Goal: Information Seeking & Learning: Learn about a topic

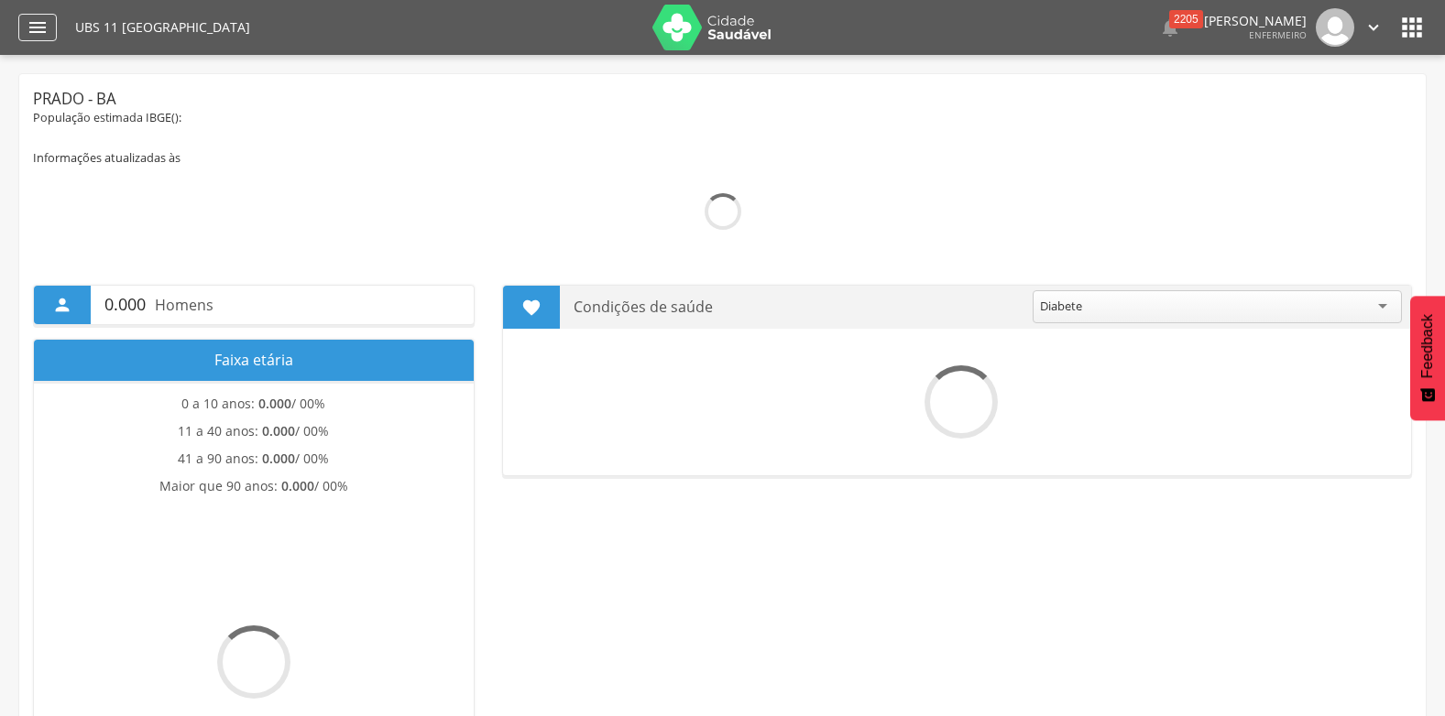
click at [35, 35] on icon "" at bounding box center [38, 27] width 22 height 22
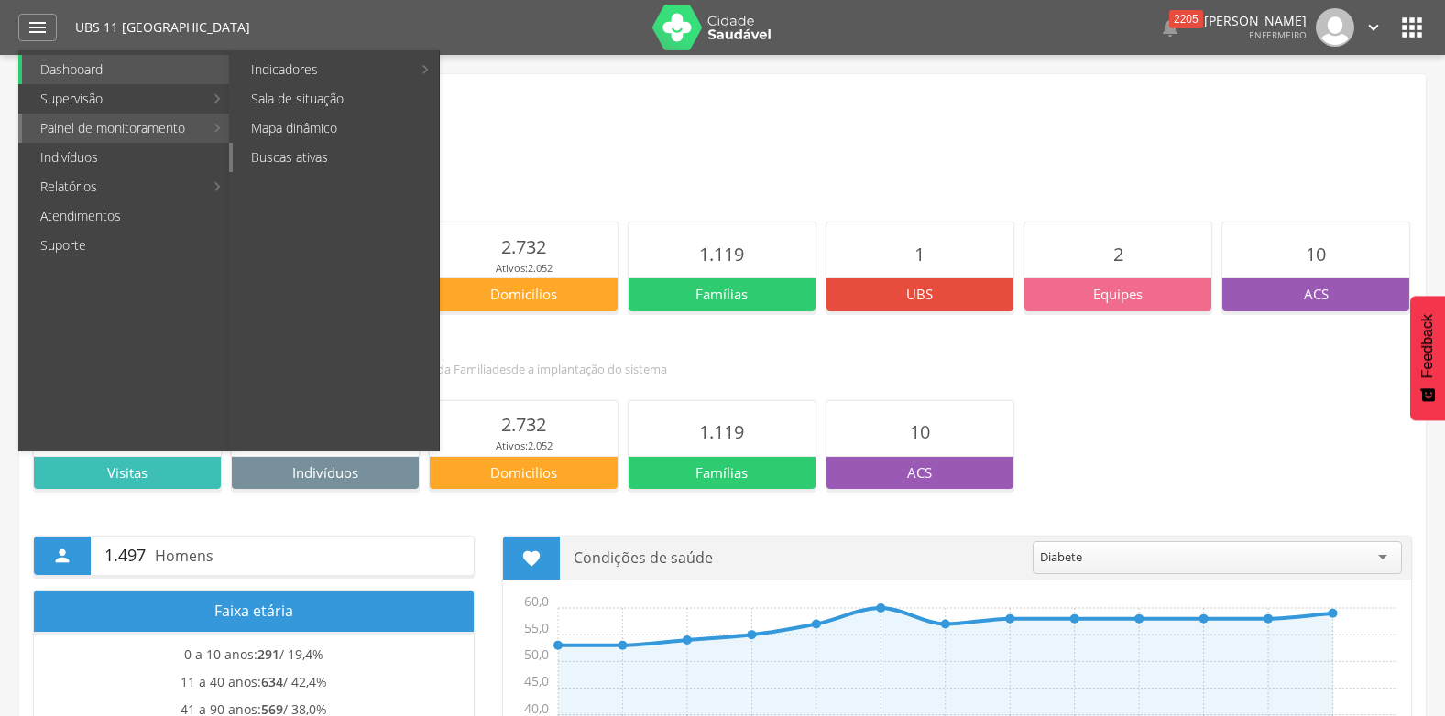
click at [277, 156] on link "Buscas ativas" at bounding box center [336, 157] width 206 height 29
type input "**********"
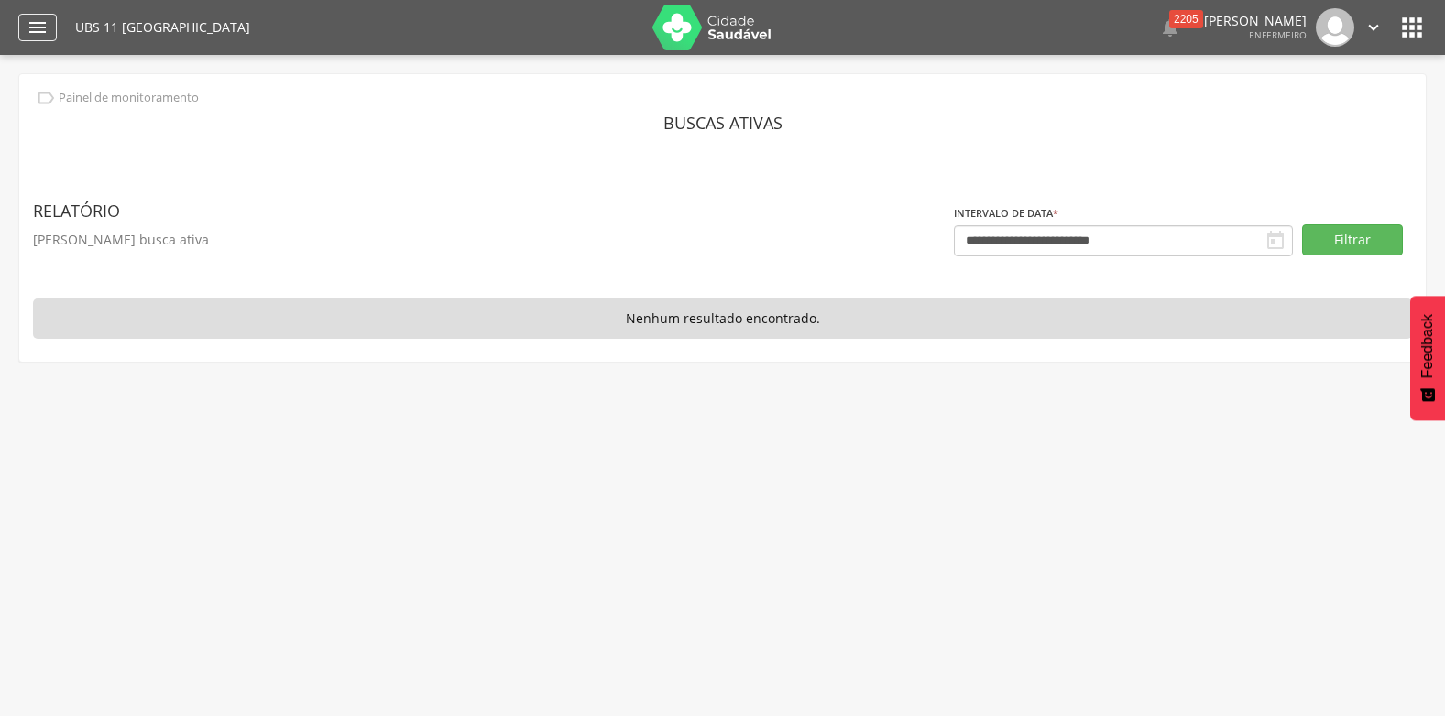
click at [39, 27] on icon "" at bounding box center [38, 27] width 22 height 22
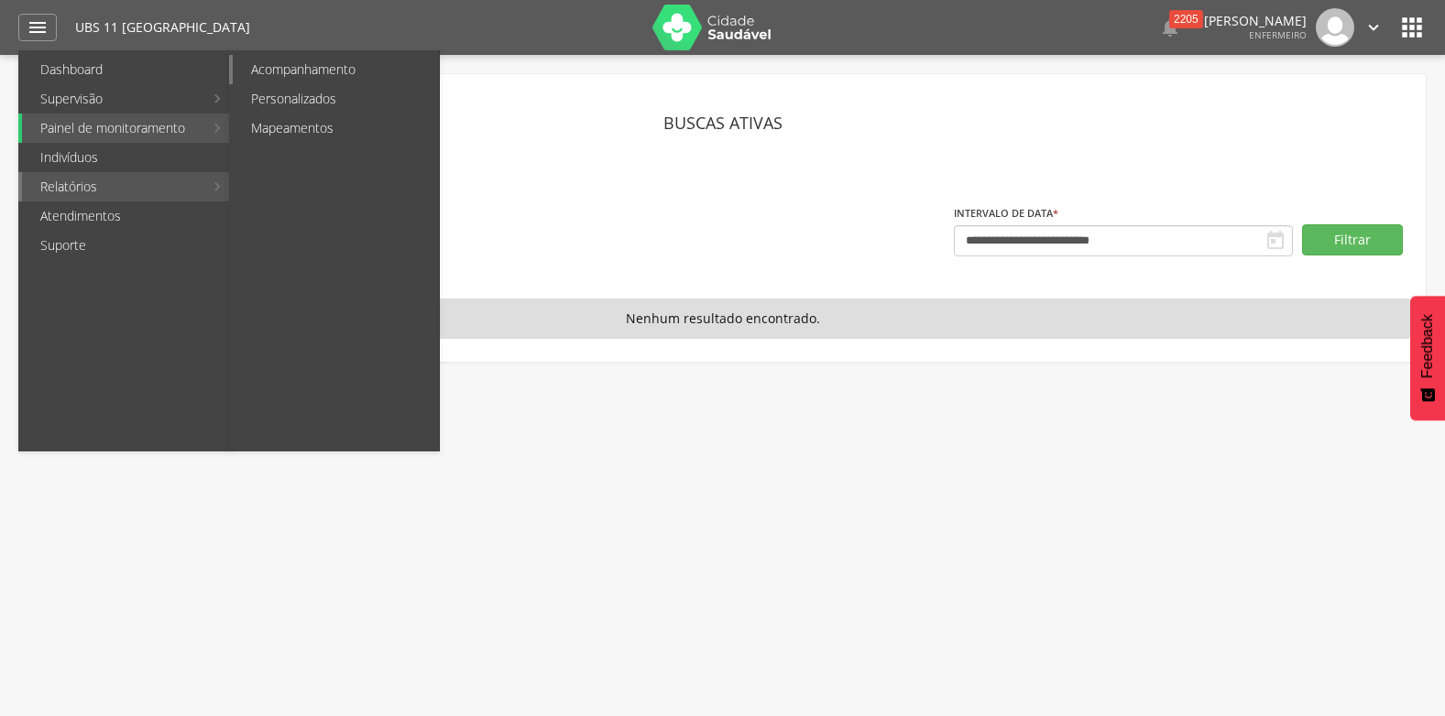
click at [306, 60] on link "Acompanhamento" at bounding box center [336, 69] width 206 height 29
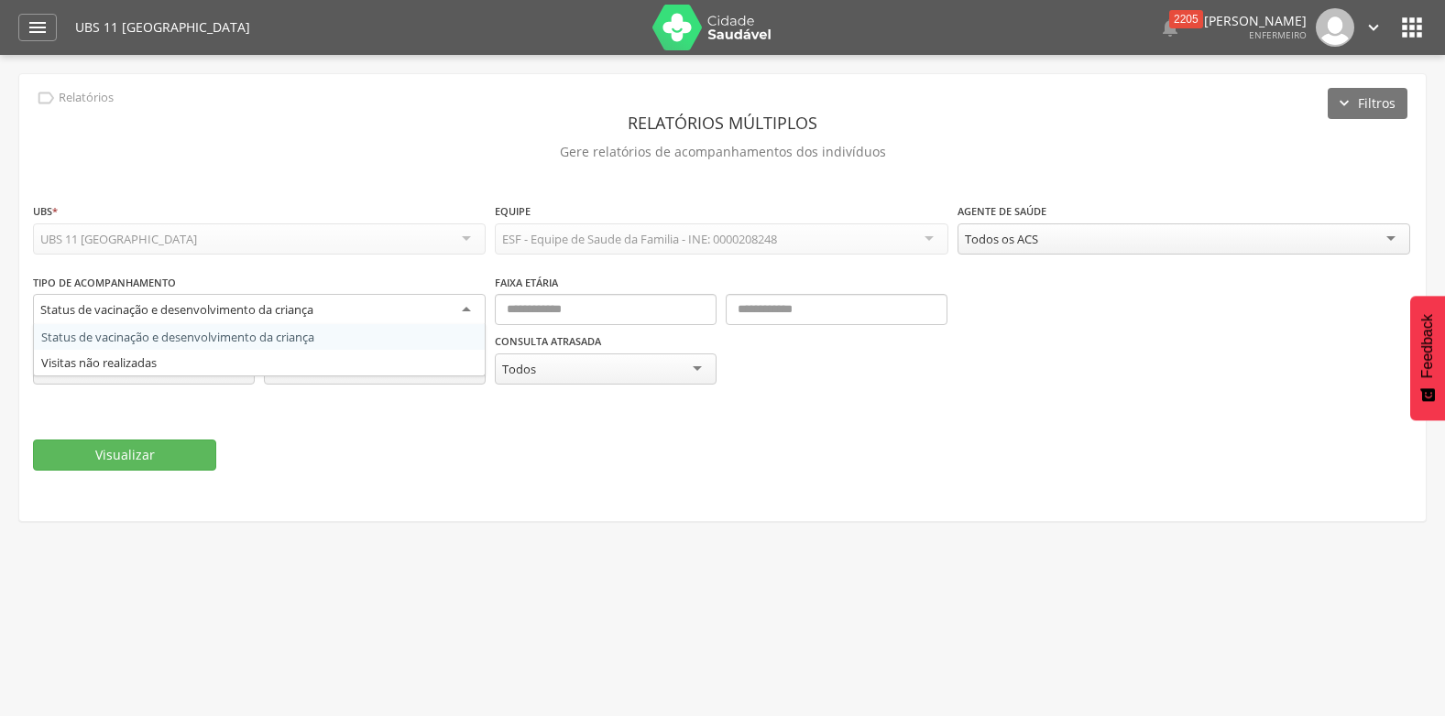
click at [347, 312] on div "Status de vacinação e desenvolvimento da criança" at bounding box center [259, 310] width 453 height 33
click at [580, 319] on input "text" at bounding box center [606, 309] width 222 height 31
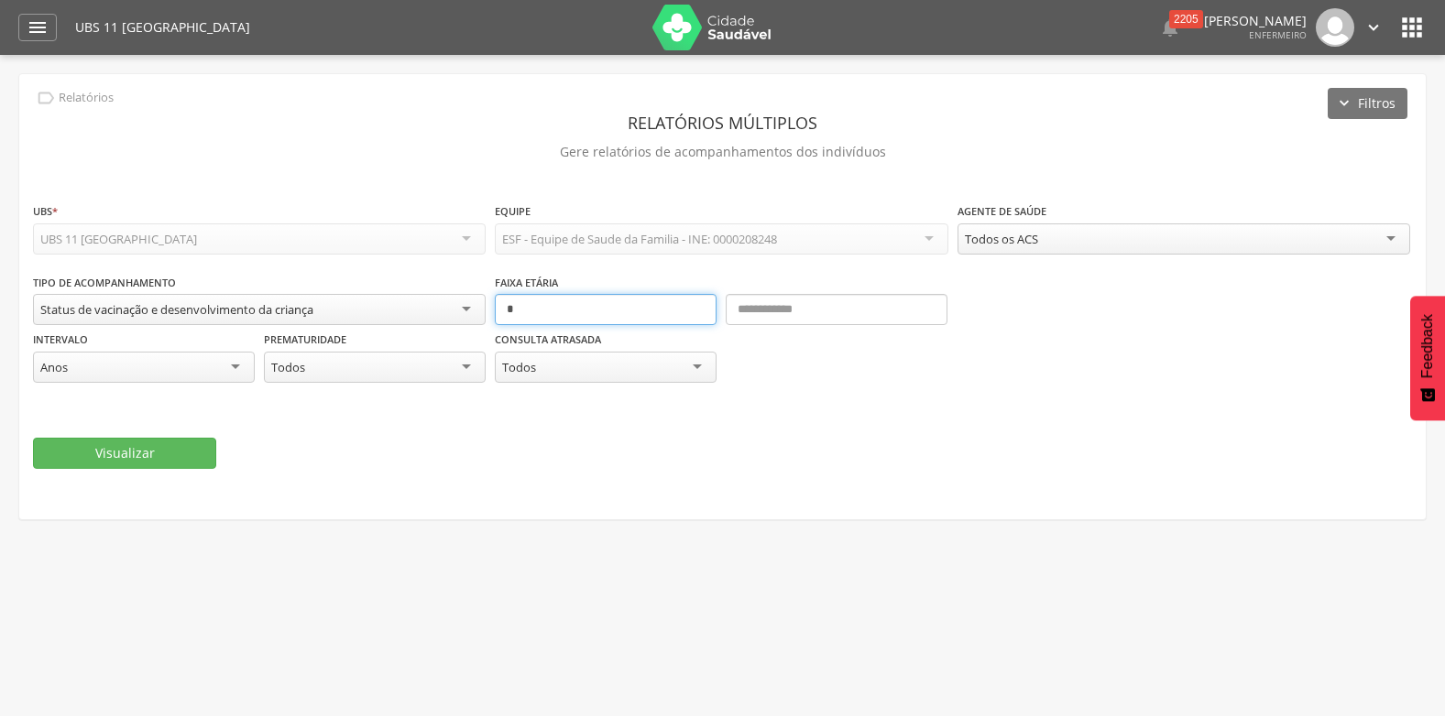
type input "*"
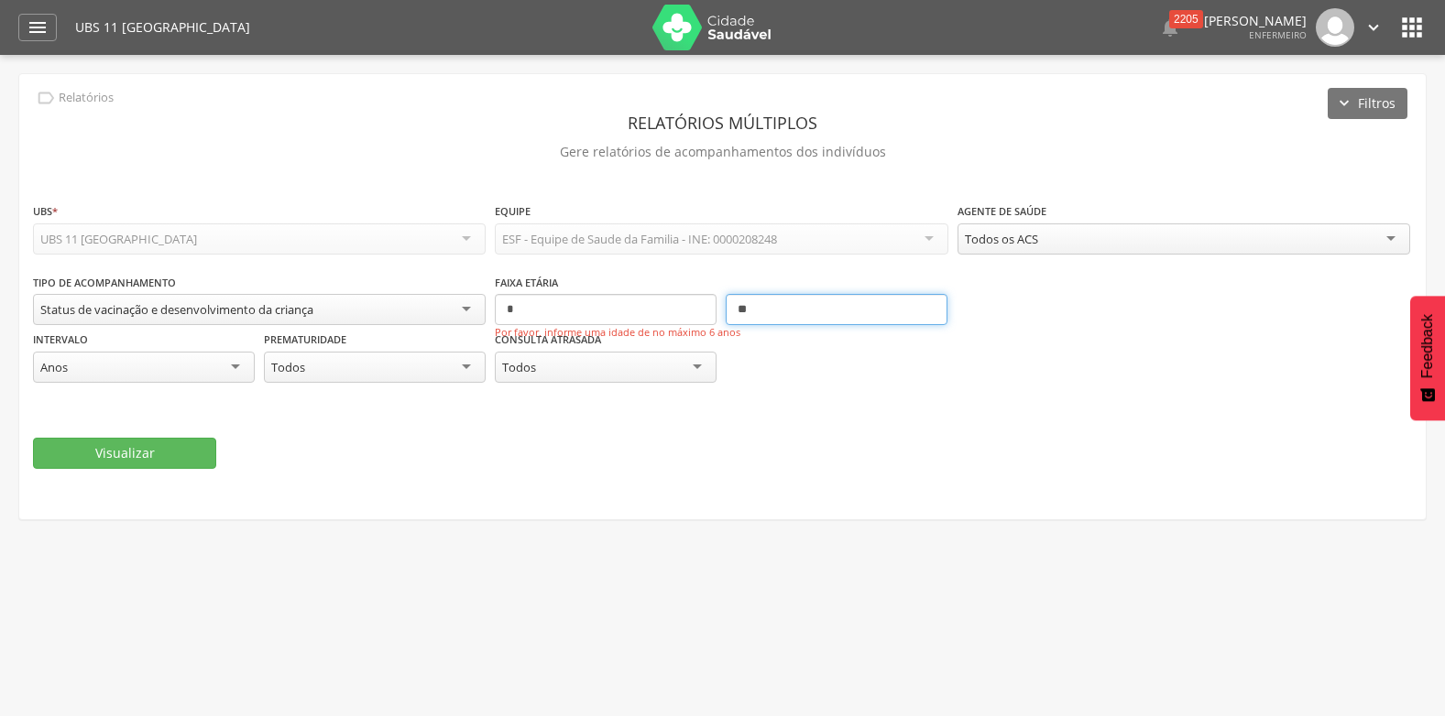
type input "**"
click at [443, 451] on div "Visualizar" at bounding box center [722, 453] width 1379 height 31
click at [189, 464] on button "Visualizar" at bounding box center [124, 453] width 183 height 31
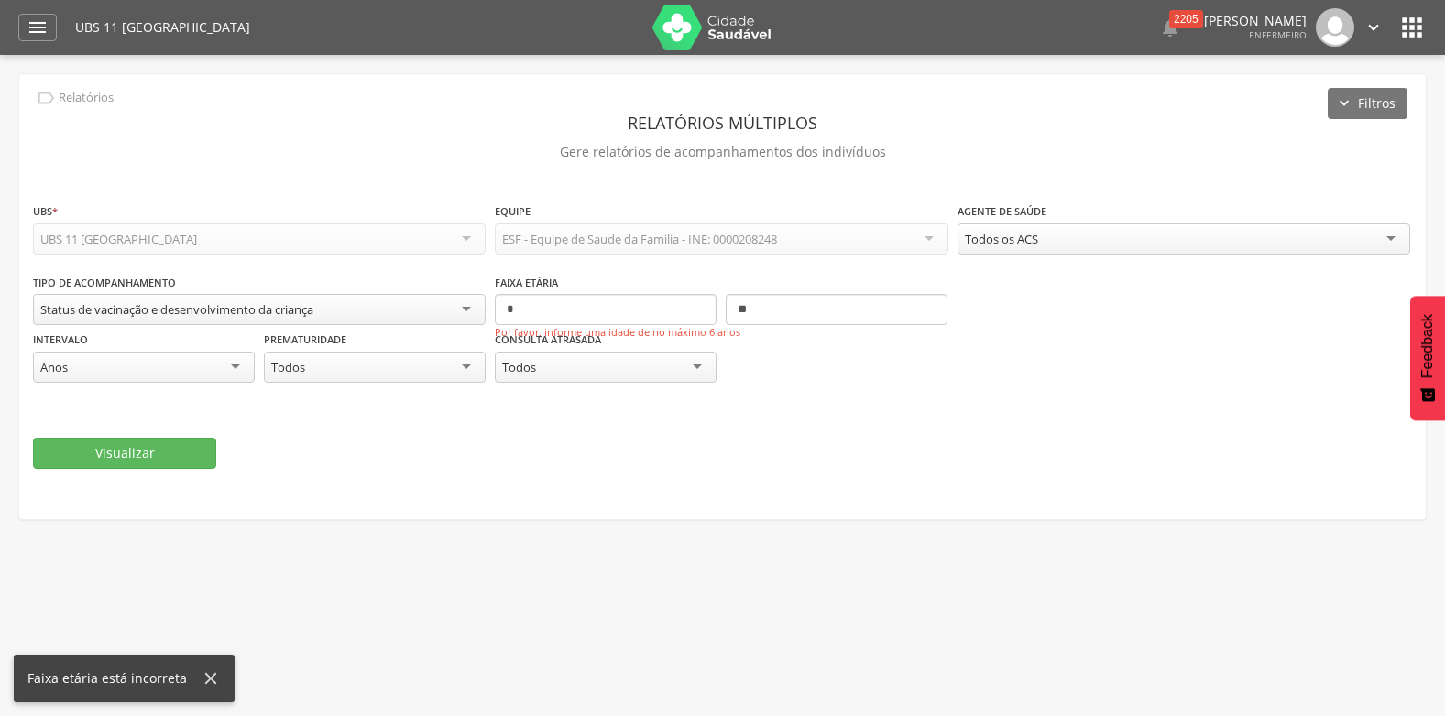
click at [356, 307] on div "Status de vacinação e desenvolvimento da criança" at bounding box center [259, 309] width 453 height 31
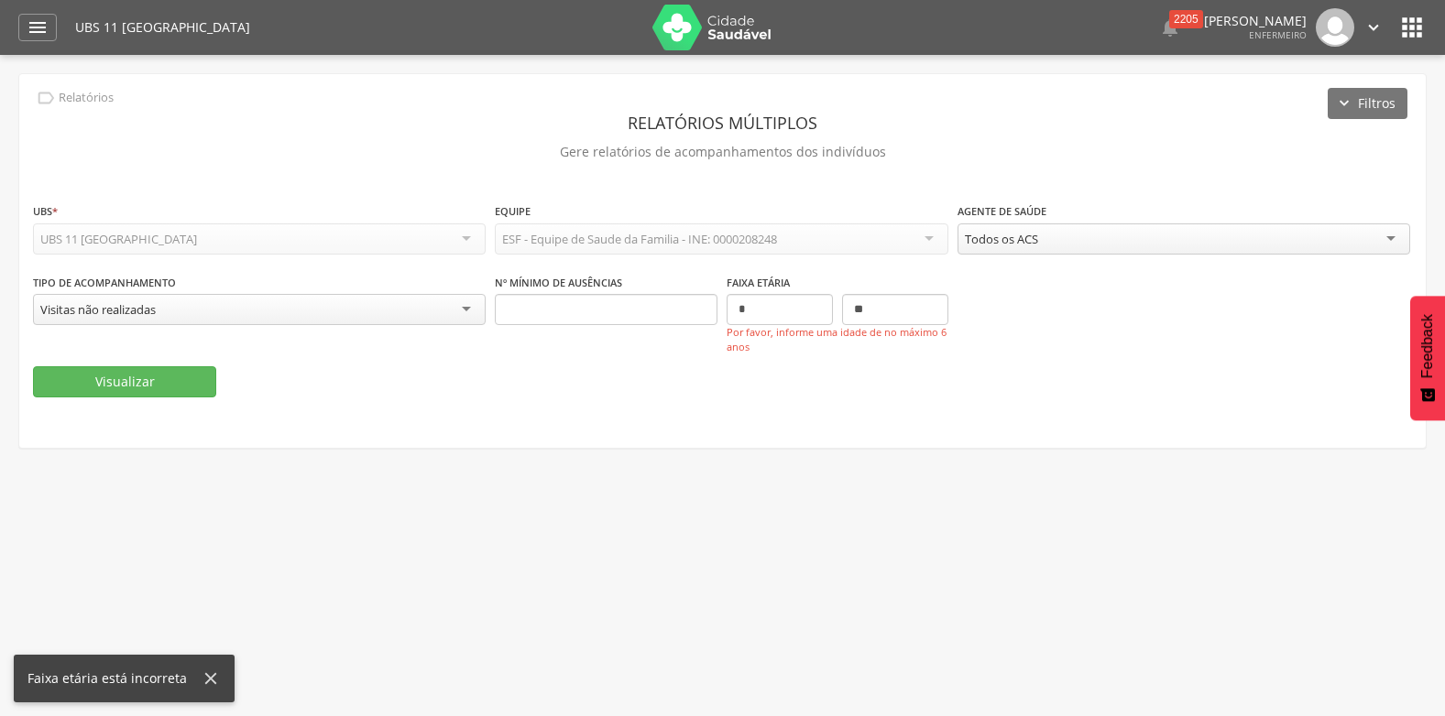
click at [412, 310] on div "Visitas não realizadas" at bounding box center [259, 309] width 453 height 31
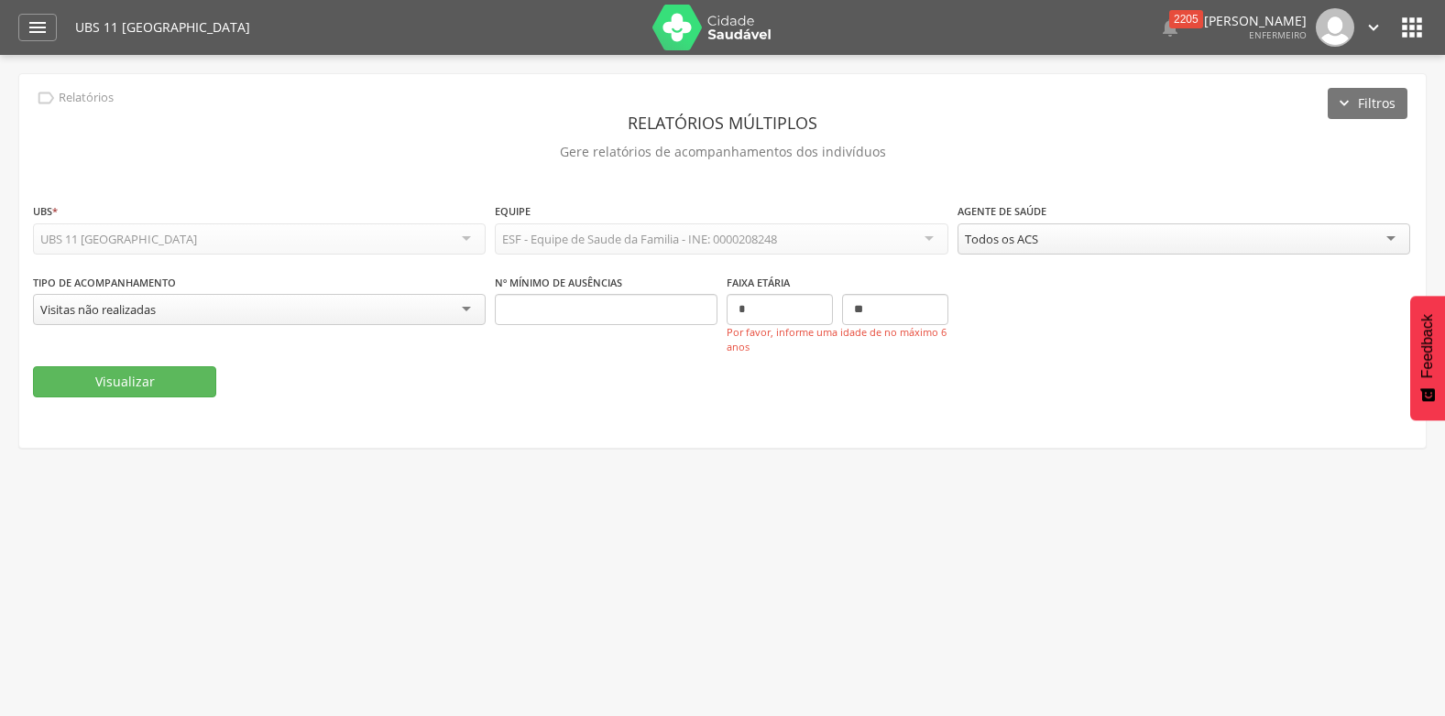
click at [802, 361] on fieldset "**********" at bounding box center [722, 300] width 1379 height 196
click at [153, 378] on button "Visualizar" at bounding box center [124, 381] width 183 height 31
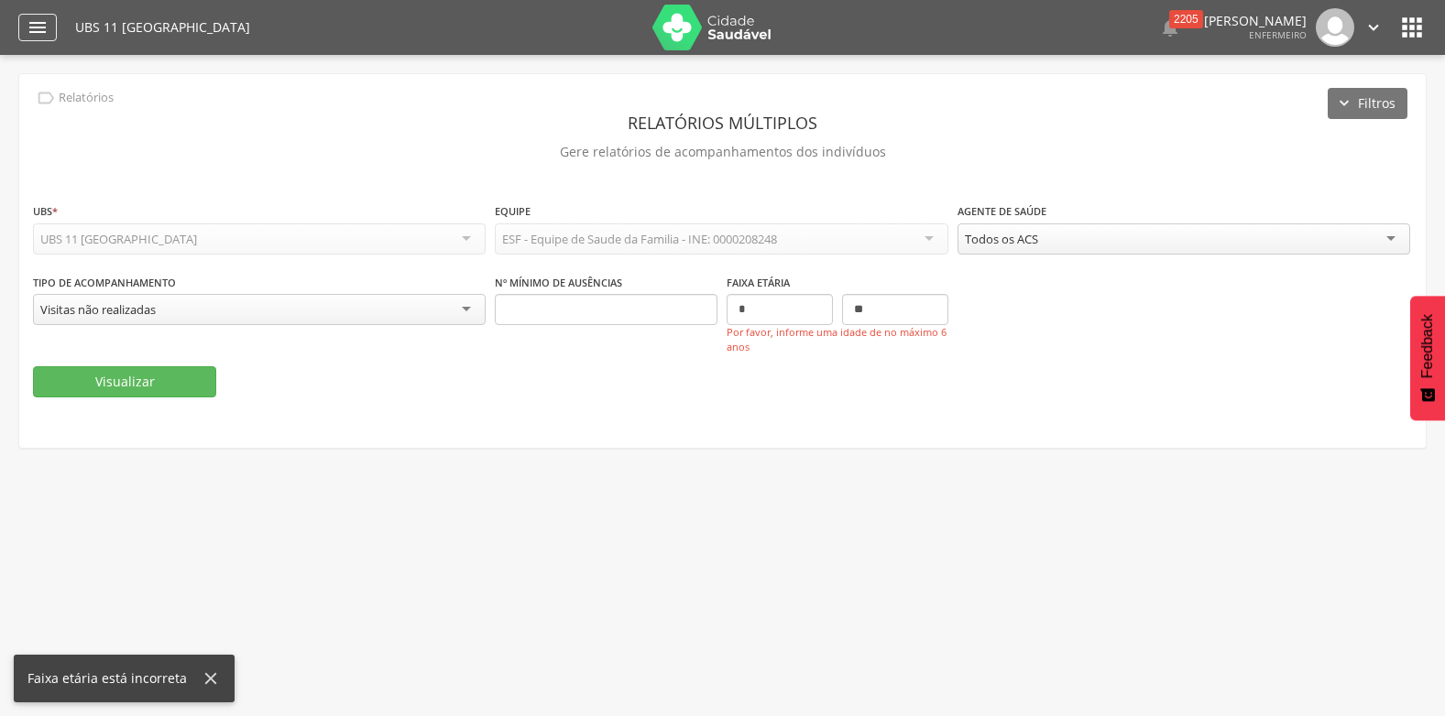
click at [37, 19] on icon "" at bounding box center [38, 27] width 22 height 22
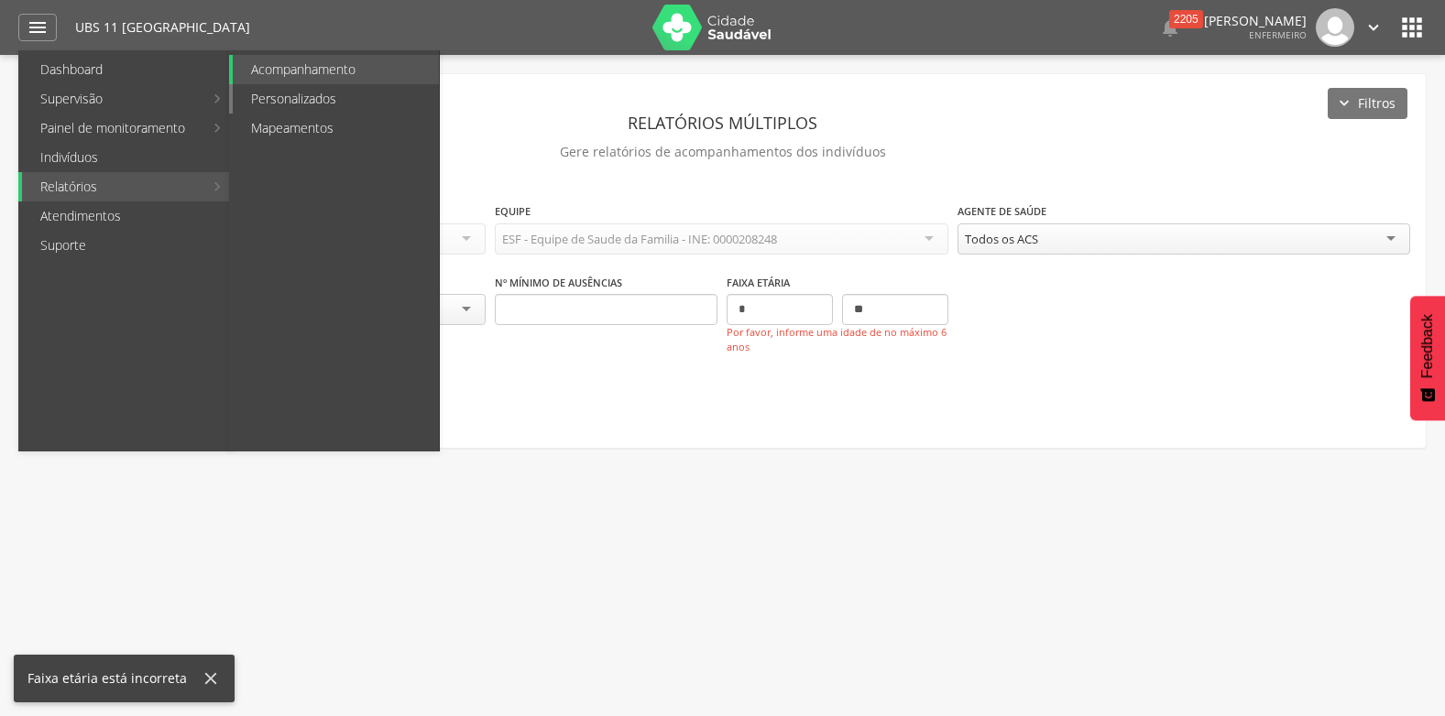
click at [346, 93] on link "Personalizados" at bounding box center [336, 98] width 206 height 29
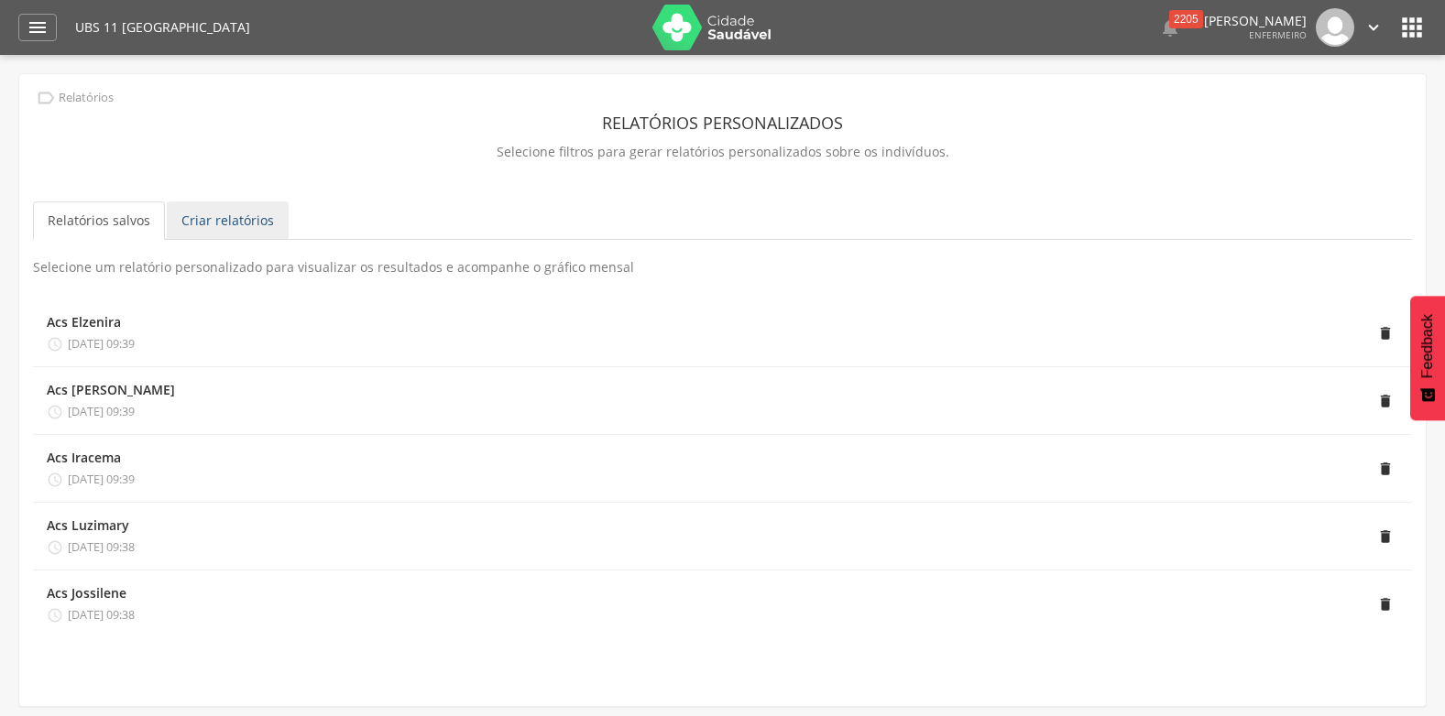
click at [243, 233] on link "Criar relatórios" at bounding box center [228, 221] width 122 height 38
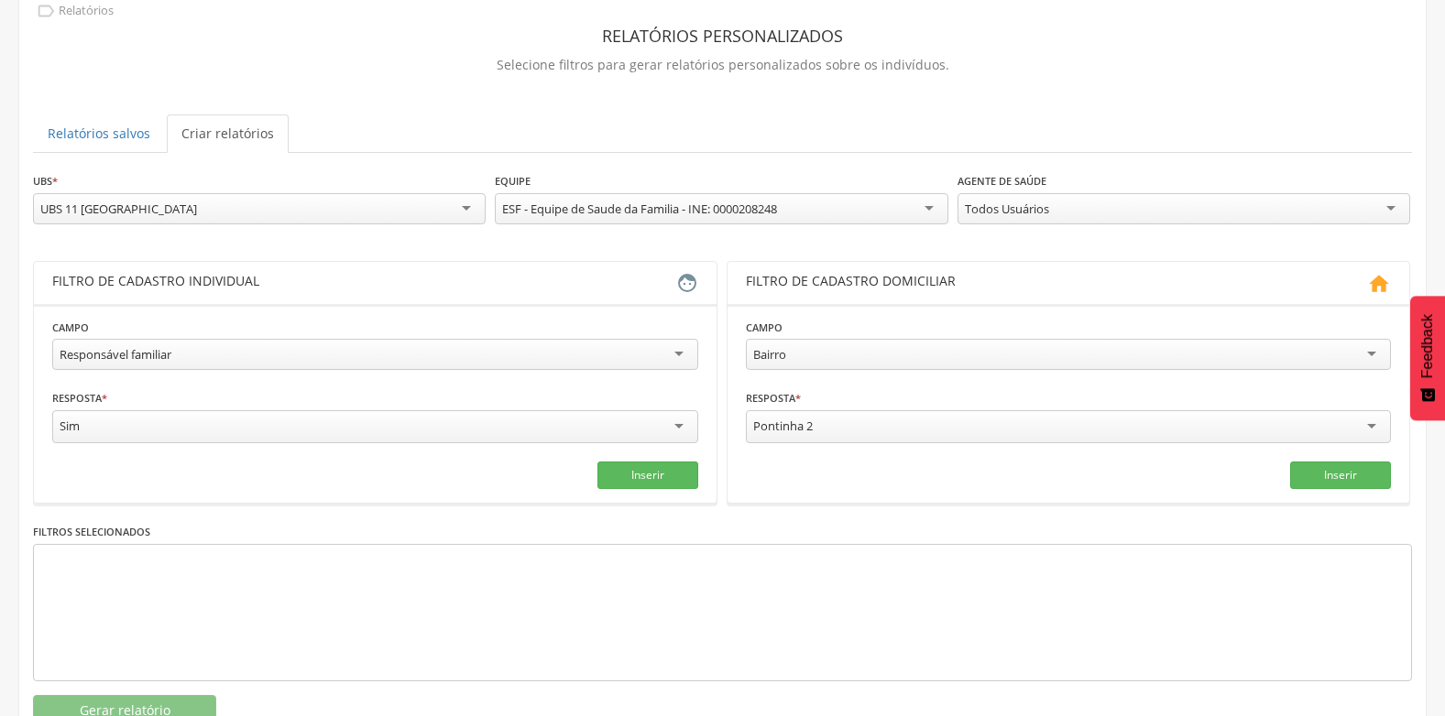
scroll to position [92, 0]
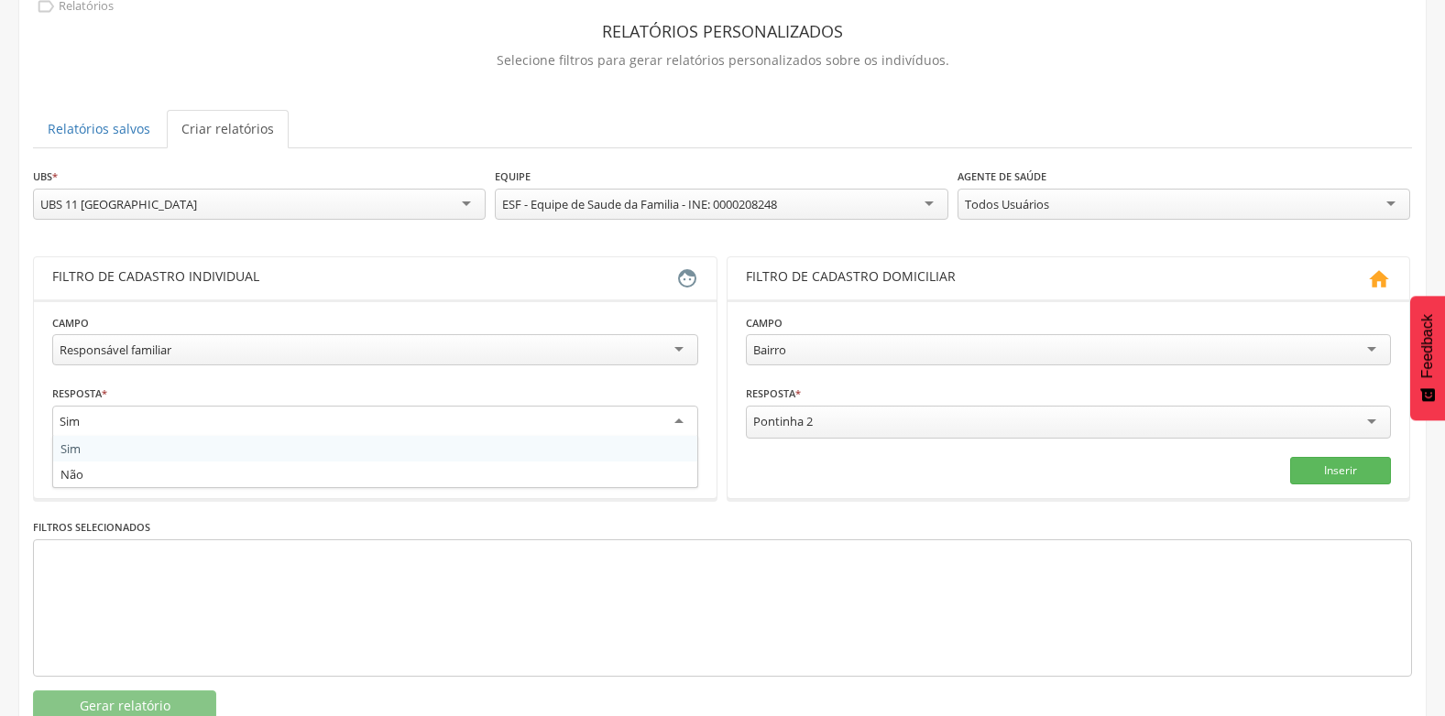
click at [333, 415] on div "Sim" at bounding box center [375, 422] width 646 height 33
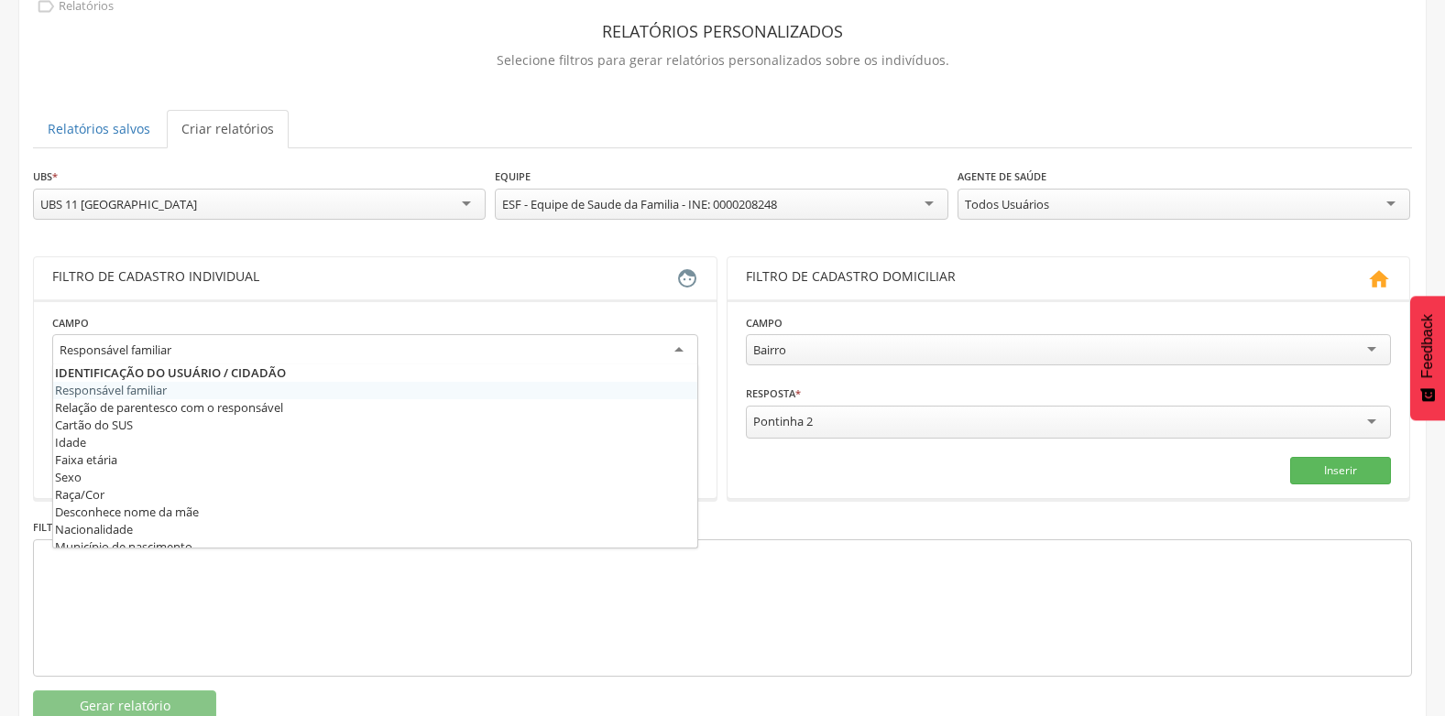
click at [351, 340] on div "Responsável familiar" at bounding box center [375, 350] width 646 height 33
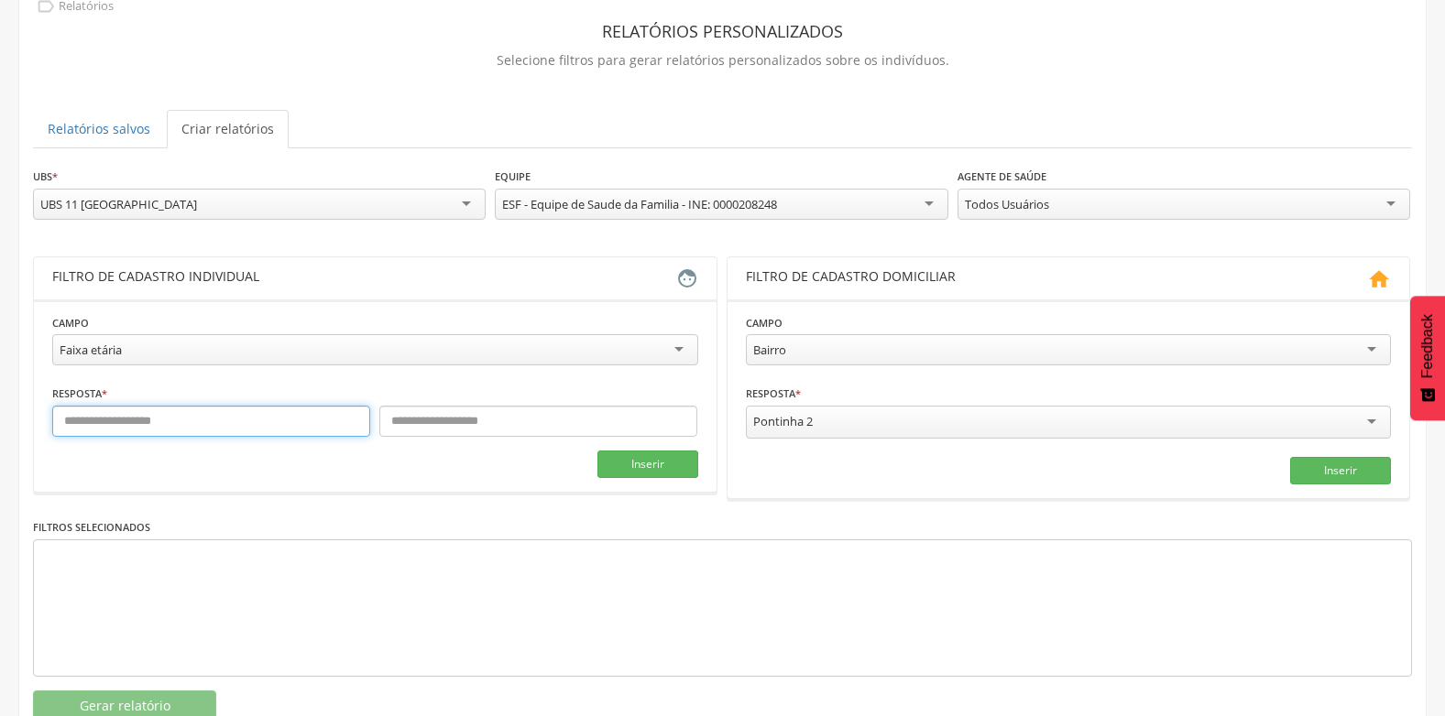
click at [211, 420] on input "text" at bounding box center [211, 421] width 318 height 31
type input "*"
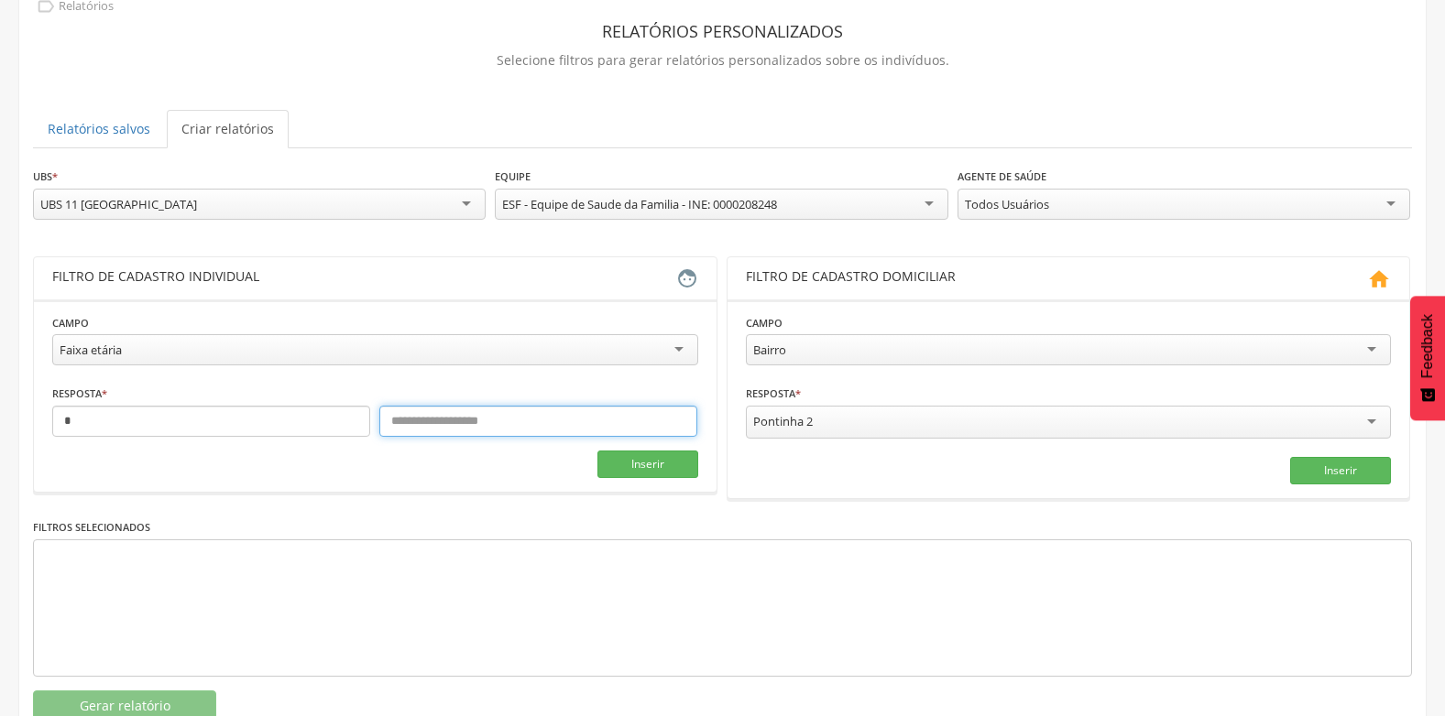
click at [420, 426] on input "text" at bounding box center [538, 421] width 318 height 31
type input "**"
click at [682, 468] on button "Inserir" at bounding box center [647, 464] width 101 height 27
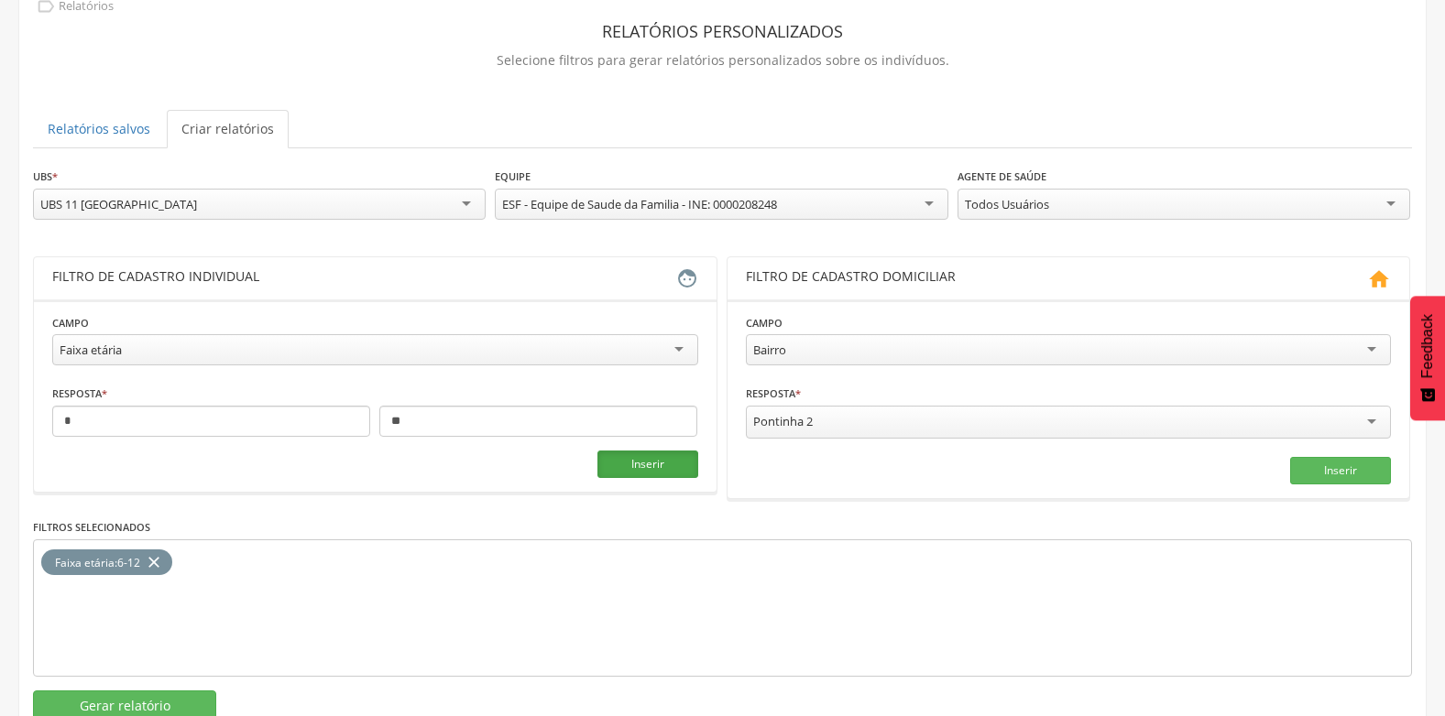
scroll to position [147, 0]
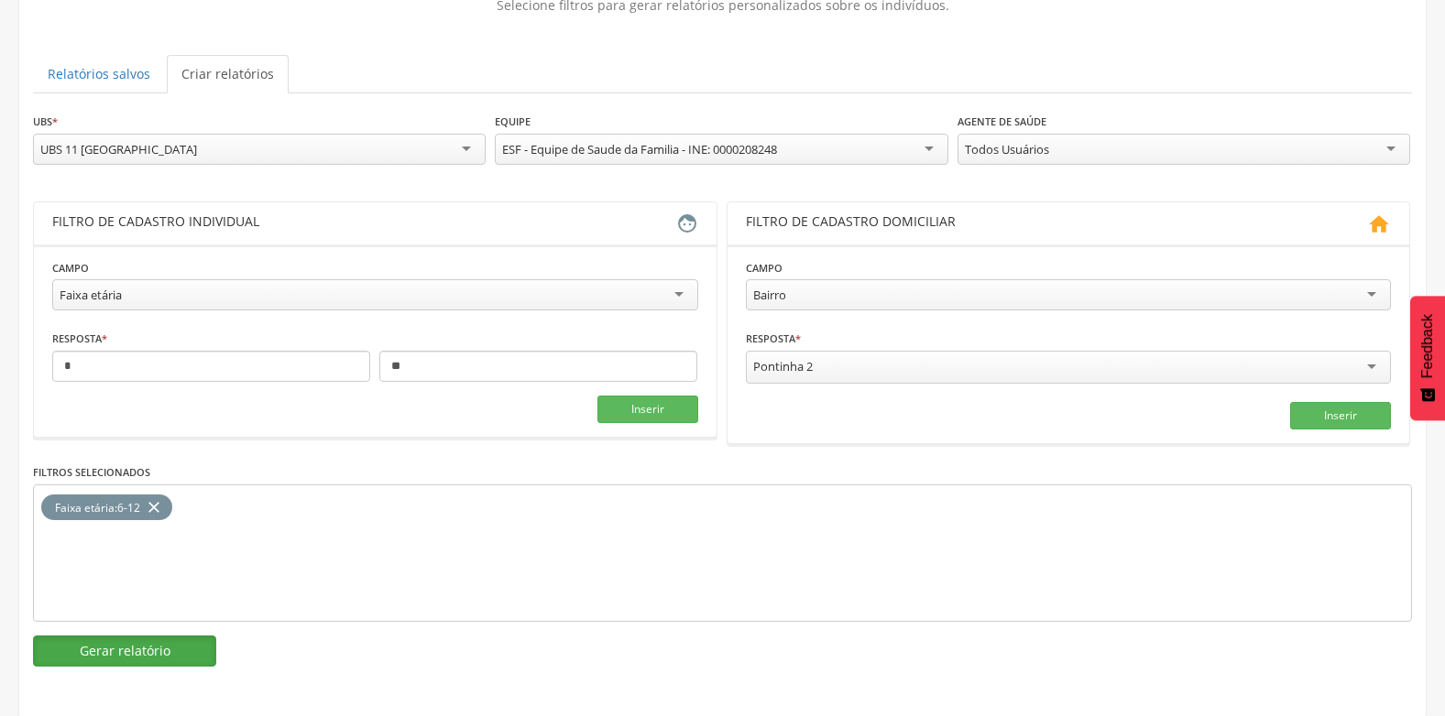
click at [147, 649] on button "Gerar relatório" at bounding box center [124, 651] width 183 height 31
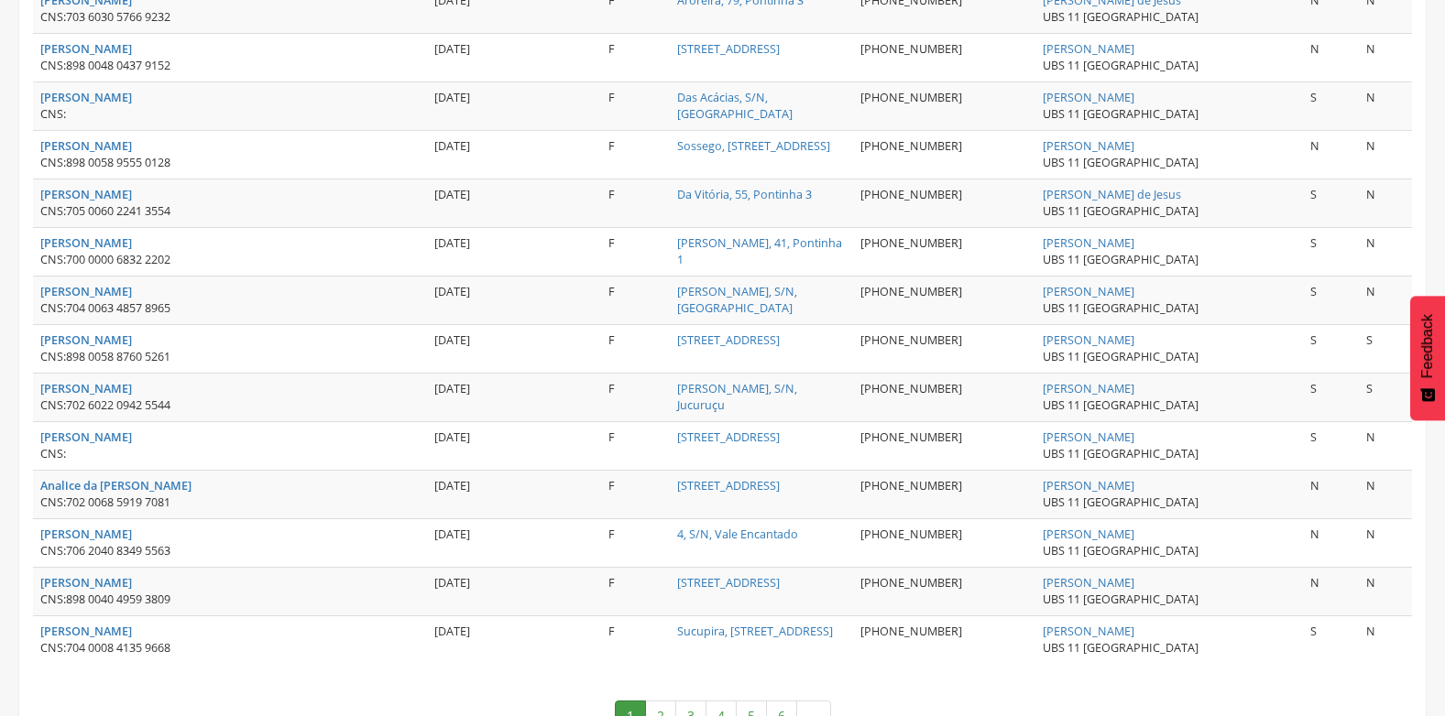
scroll to position [2429, 0]
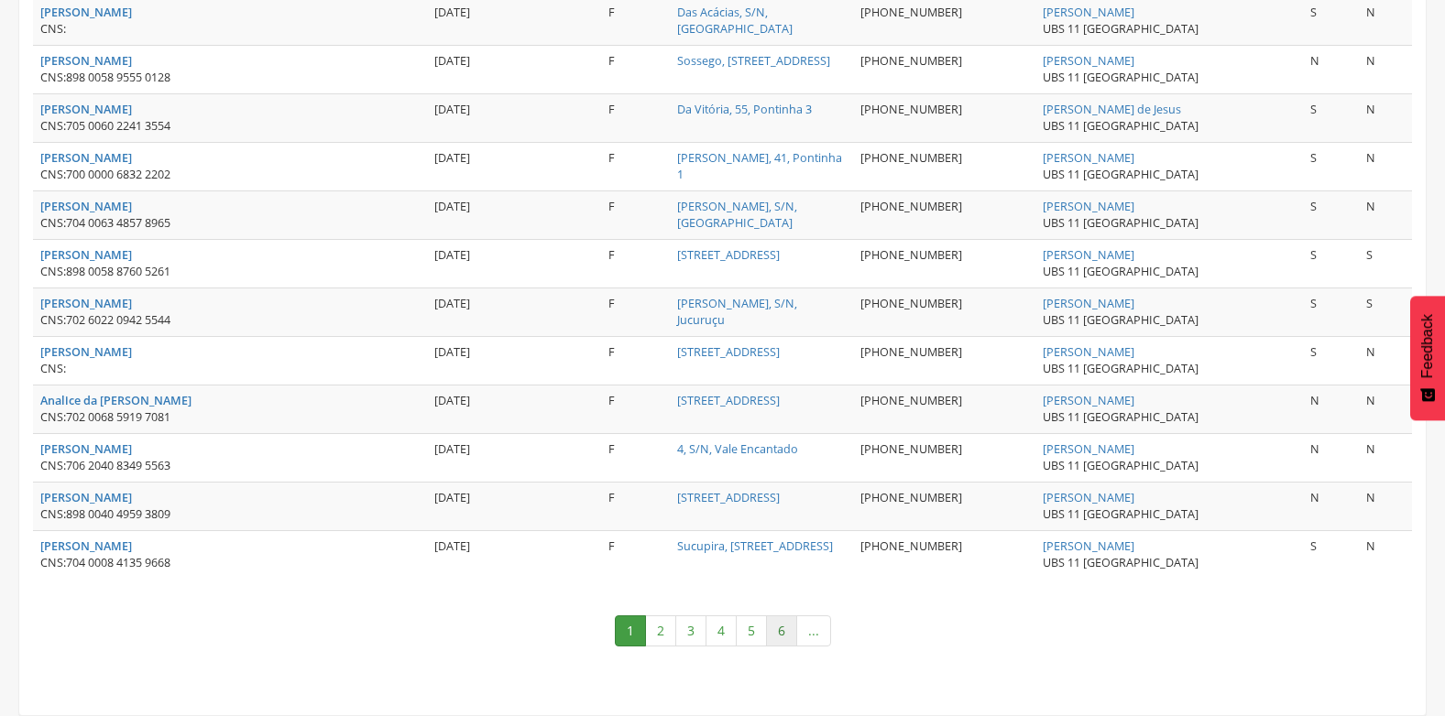
click at [773, 617] on link "6" at bounding box center [781, 631] width 31 height 31
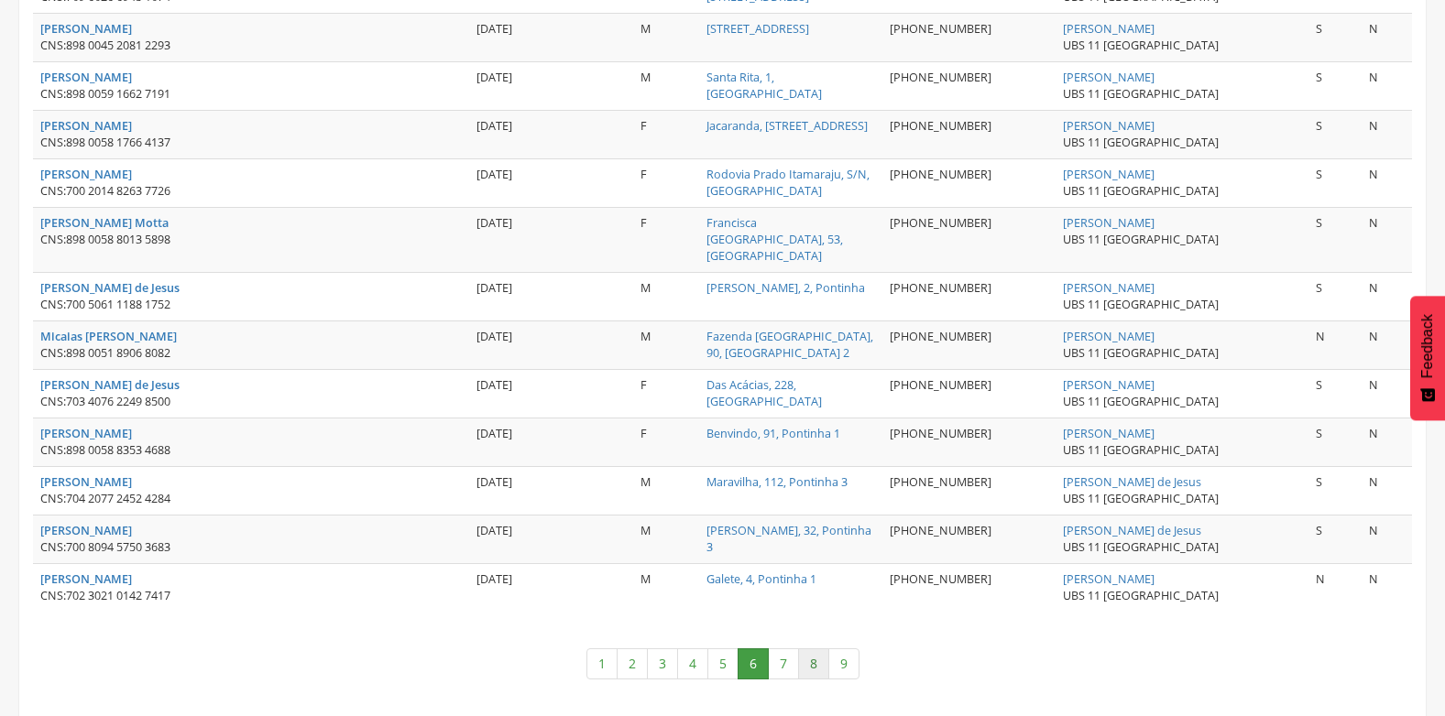
click at [819, 649] on link "8" at bounding box center [813, 664] width 31 height 31
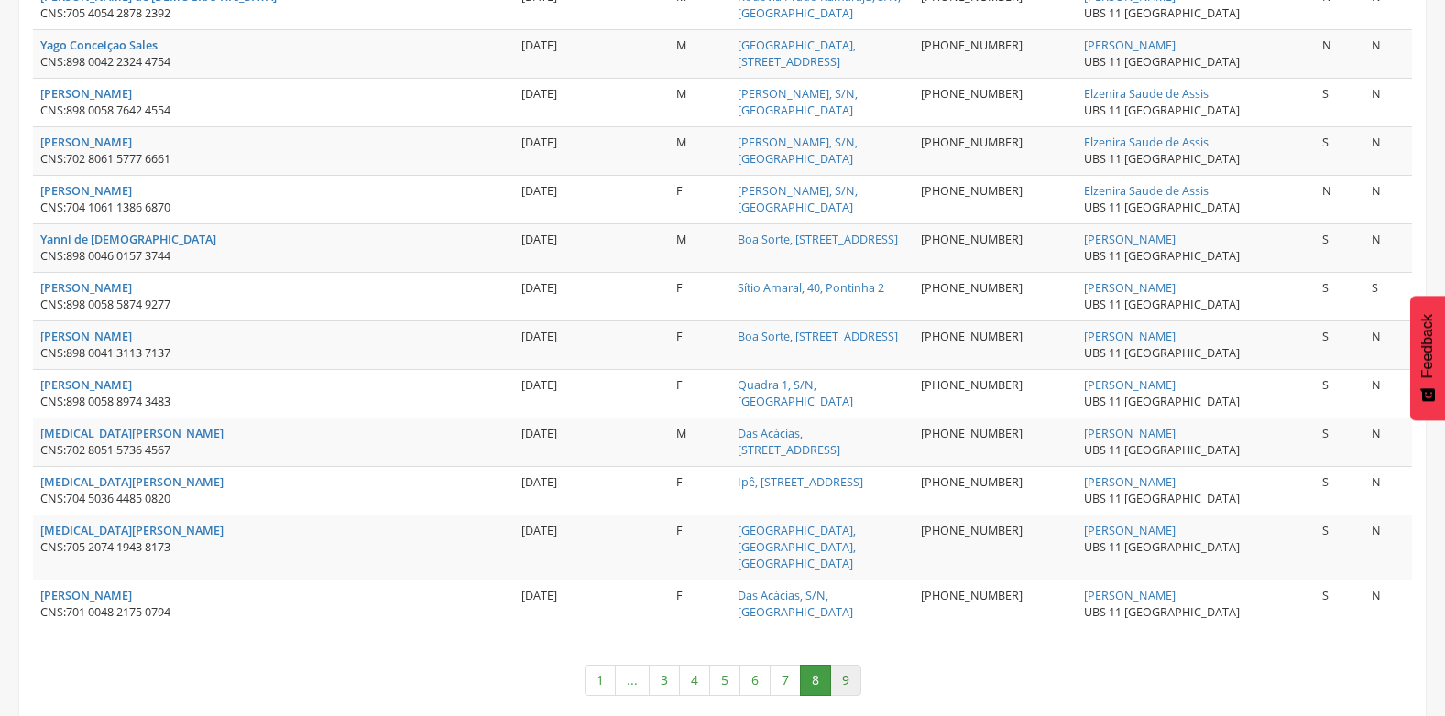
click at [839, 665] on link "9" at bounding box center [845, 680] width 31 height 31
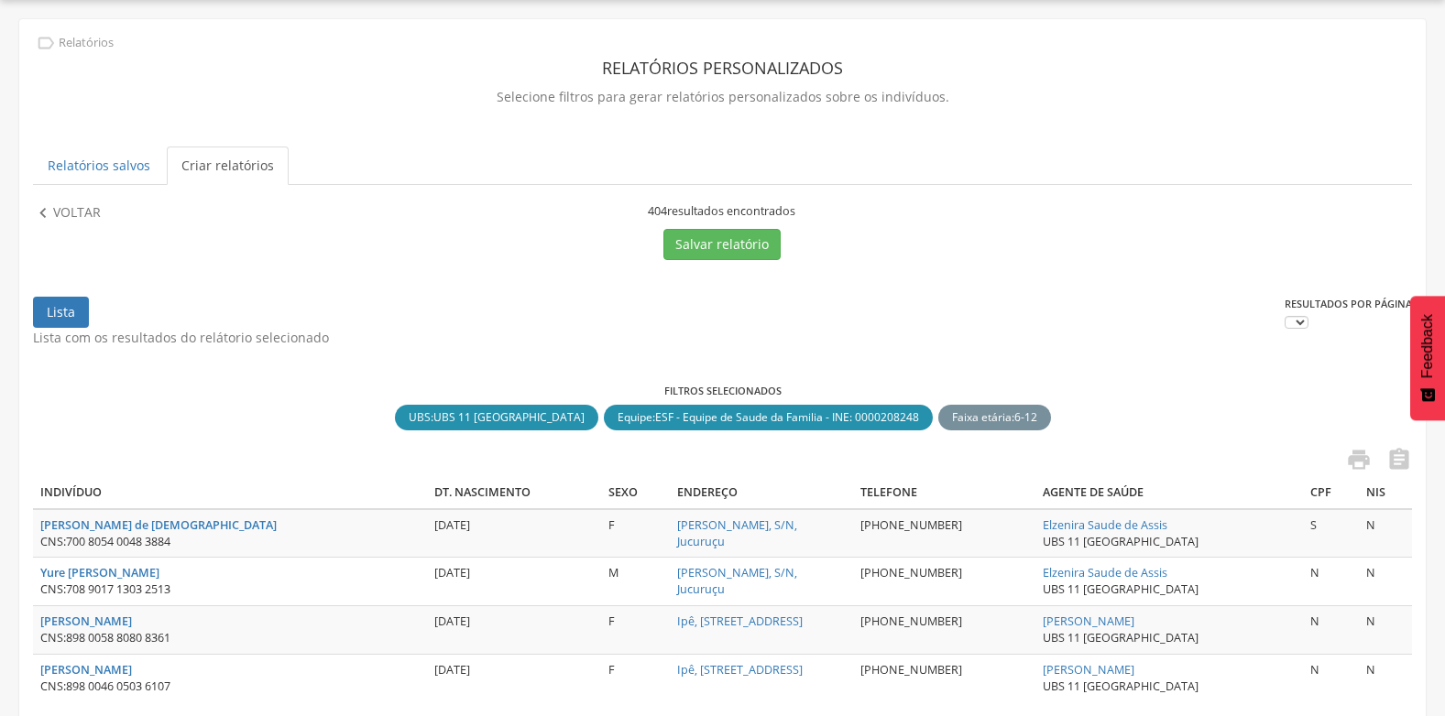
scroll to position [197, 0]
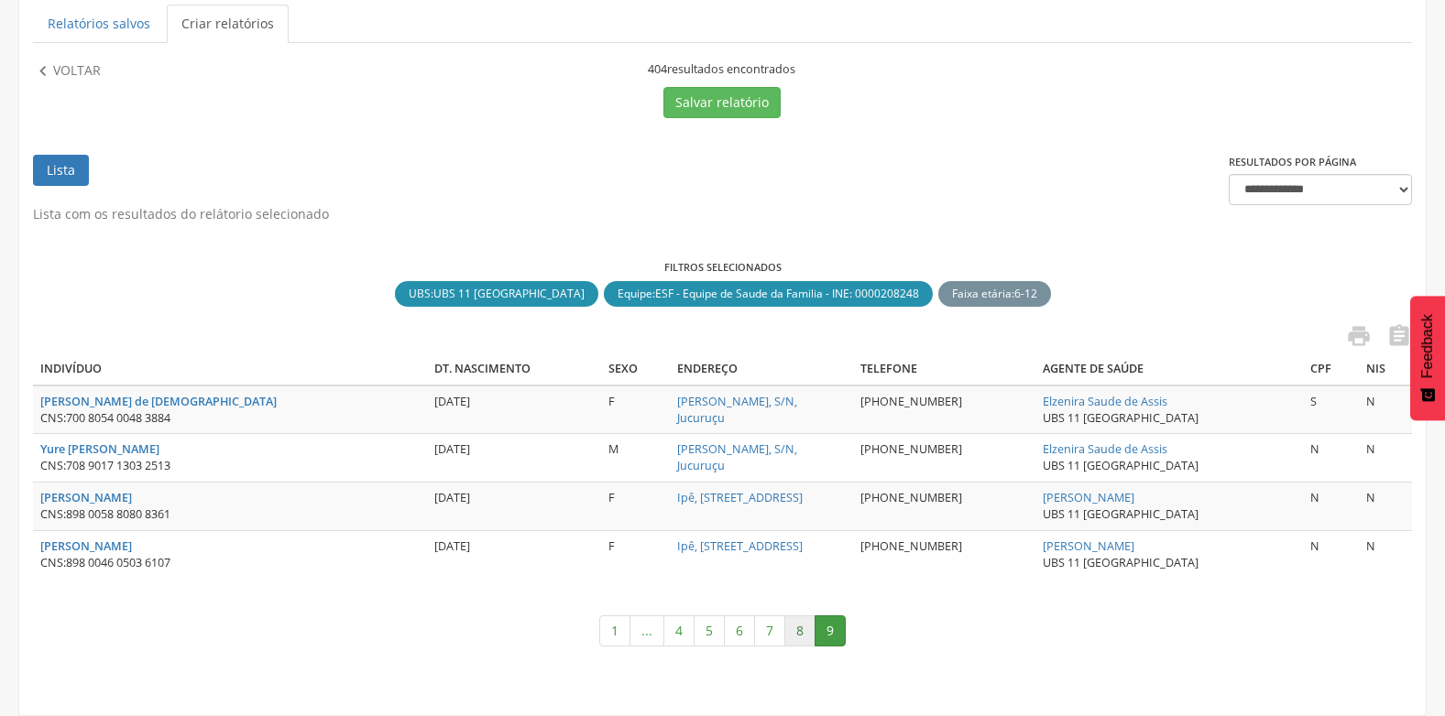
click at [803, 636] on link "8" at bounding box center [799, 631] width 31 height 31
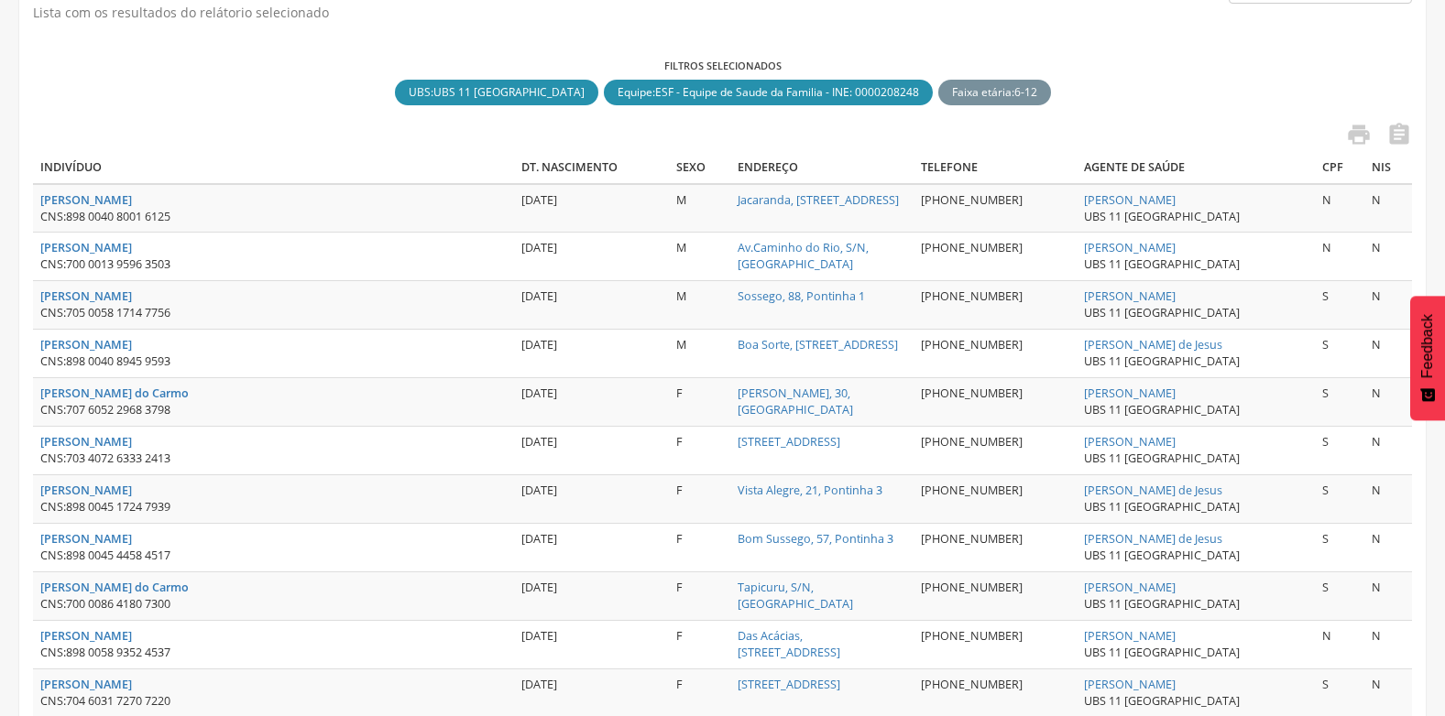
scroll to position [366, 0]
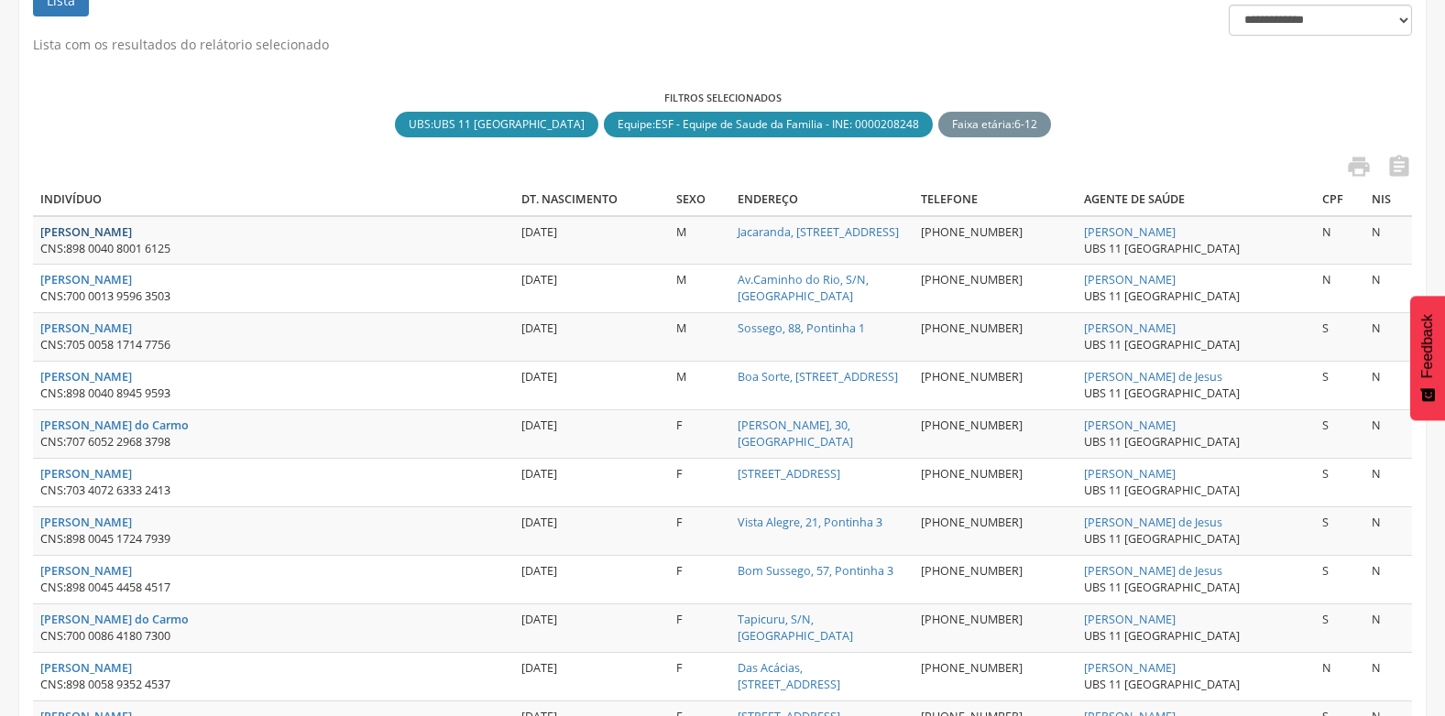
click at [72, 229] on strong "[PERSON_NAME]" at bounding box center [86, 232] width 92 height 16
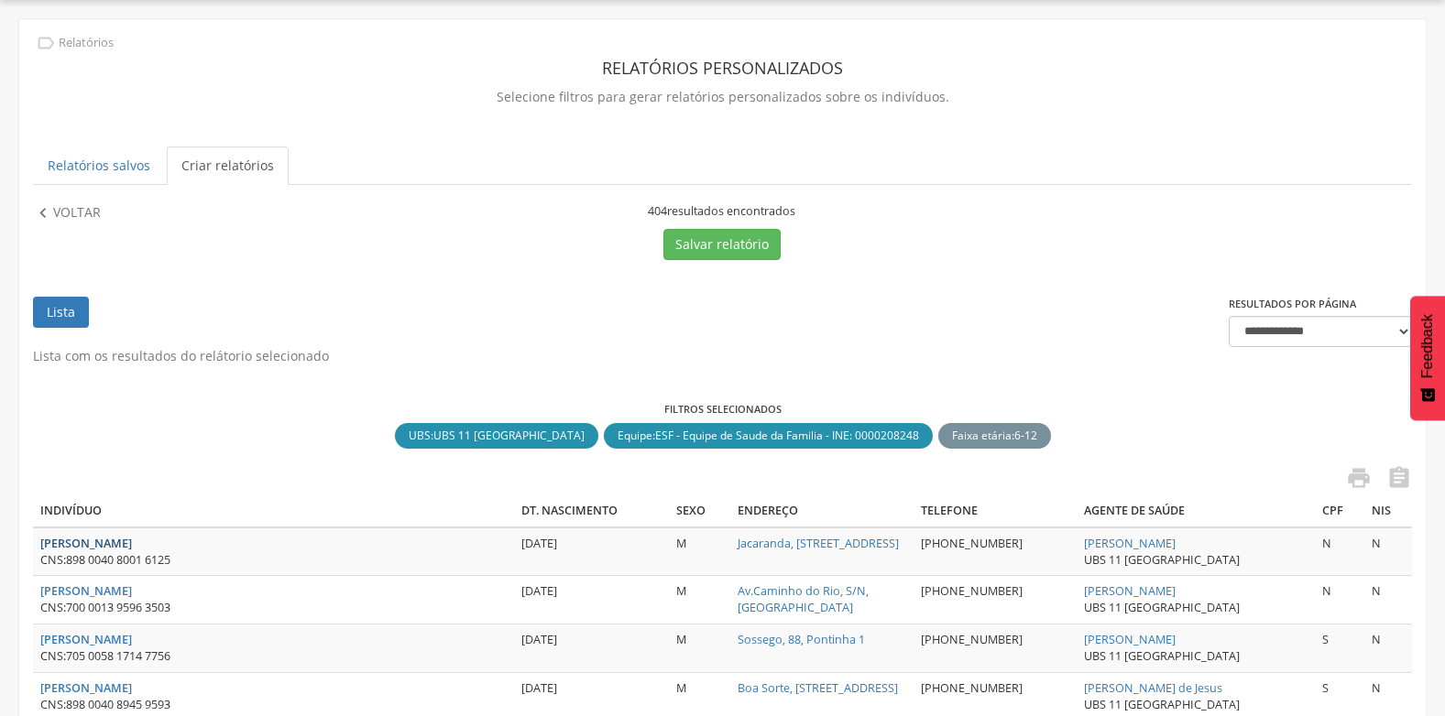
type input "**********"
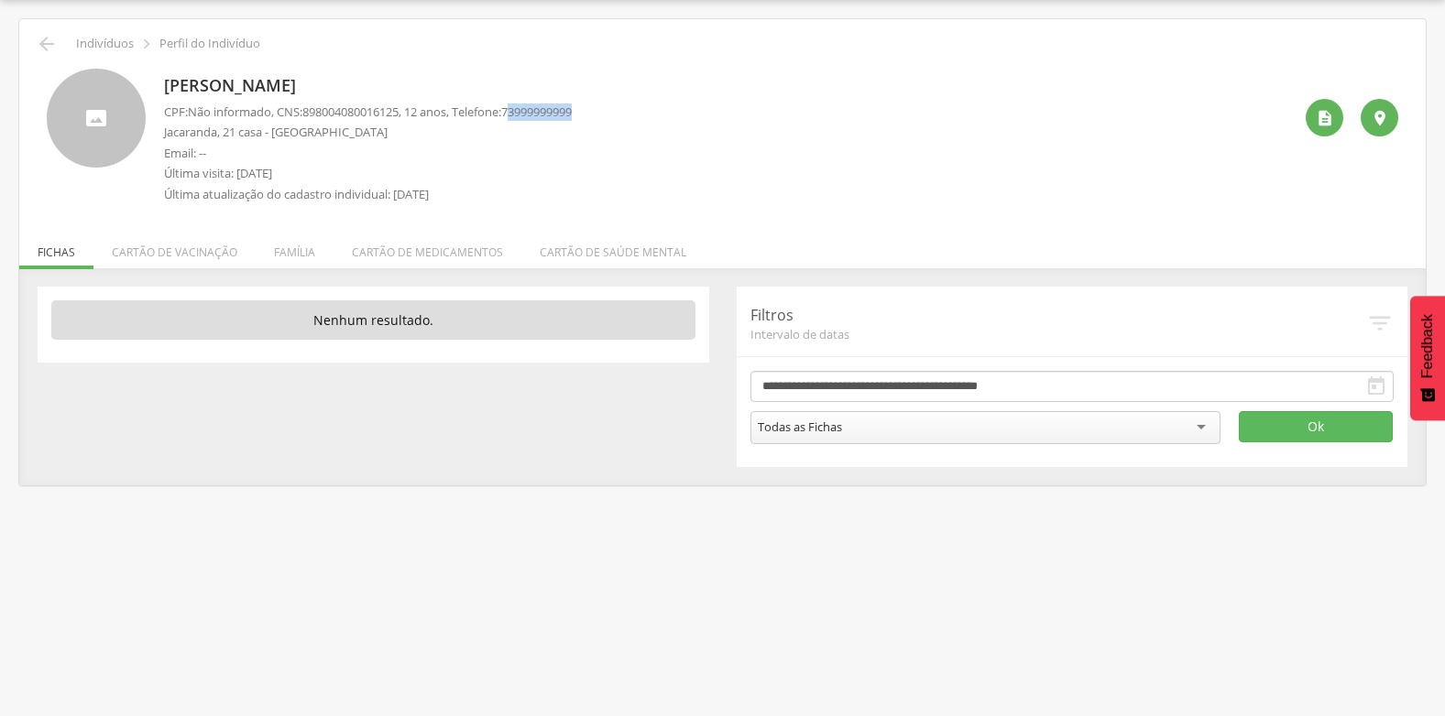
drag, startPoint x: 531, startPoint y: 113, endPoint x: 664, endPoint y: 119, distance: 133.0
click at [664, 119] on div "[PERSON_NAME] CPF: Não informado , CNS: [PHONE_NUMBER] , 12 anos, Telefone: [PH…" at bounding box center [728, 141] width 1128 height 144
drag, startPoint x: 664, startPoint y: 119, endPoint x: 588, endPoint y: 203, distance: 113.5
click at [572, 203] on div "CPF: Não informado , CNS: [PHONE_NUMBER] , 12 anos, Telefone: [PHONE_NUMBER] [G…" at bounding box center [368, 158] width 408 height 109
